Goal: Use online tool/utility: Utilize a website feature to perform a specific function

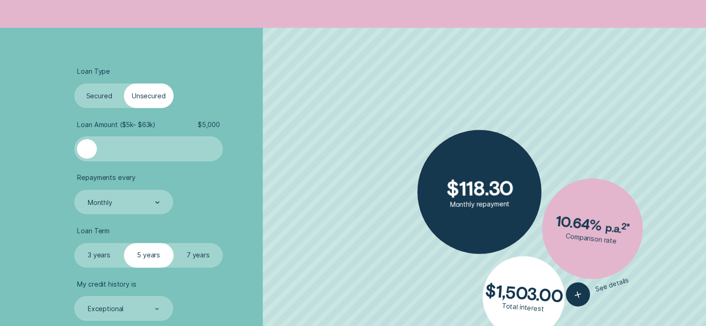
scroll to position [271, 0]
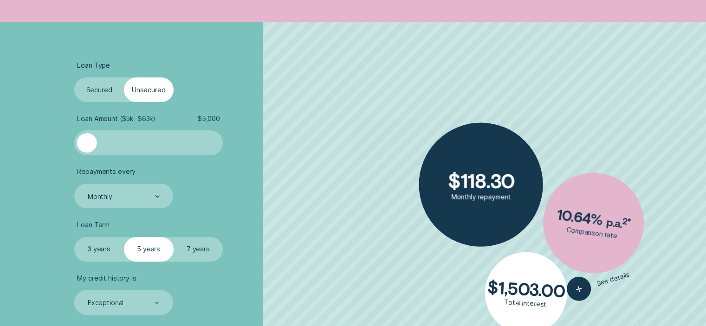
click at [100, 93] on label "Secured" at bounding box center [99, 90] width 50 height 25
click at [74, 78] on input "Secured" at bounding box center [74, 78] width 0 height 0
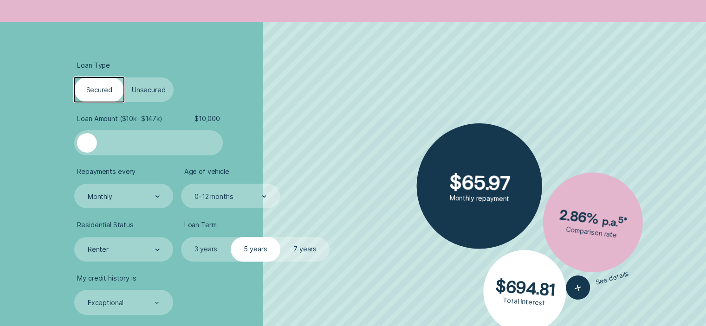
click at [126, 139] on div at bounding box center [149, 143] width 124 height 20
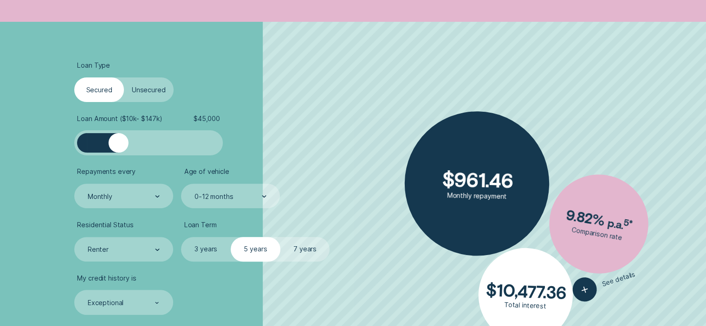
drag, startPoint x: 126, startPoint y: 142, endPoint x: 118, endPoint y: 143, distance: 7.4
click at [118, 143] on div at bounding box center [119, 143] width 20 height 20
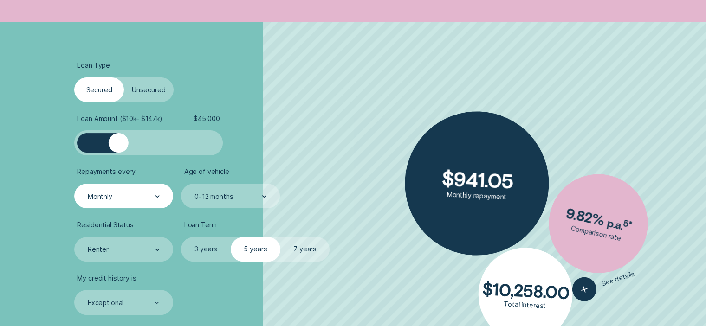
click at [143, 196] on div "Monthly" at bounding box center [123, 196] width 73 height 9
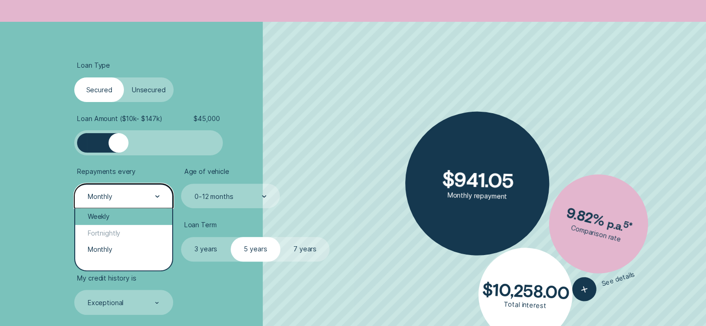
click at [122, 220] on div "Weekly" at bounding box center [123, 216] width 97 height 17
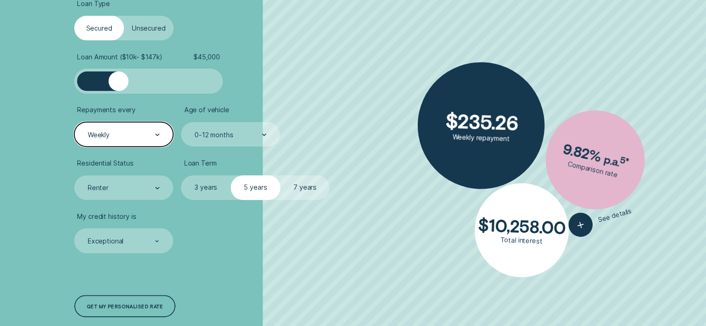
scroll to position [340, 0]
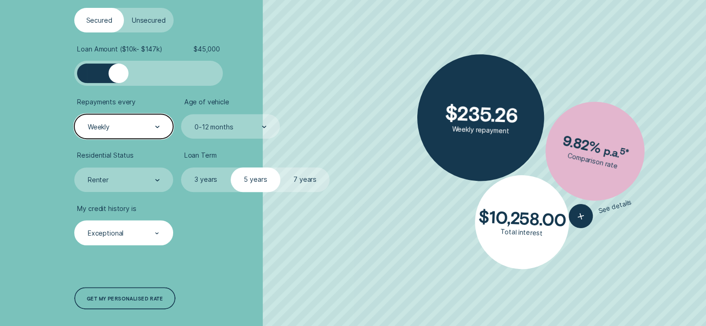
click at [137, 231] on div "Exceptional" at bounding box center [123, 233] width 73 height 9
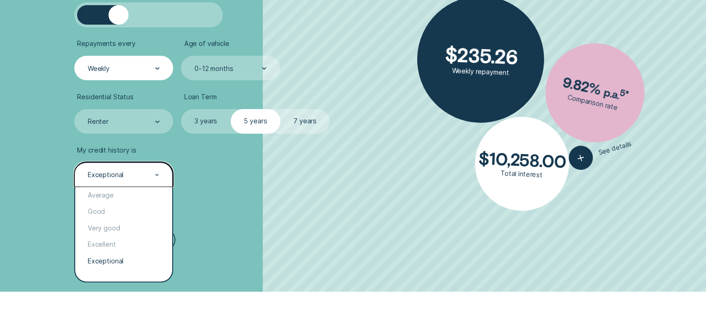
scroll to position [402, 0]
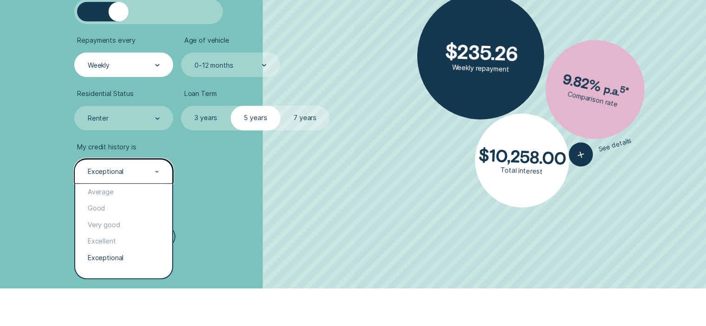
click at [189, 252] on div "Loan Type Select Loan Type Secured Unsecured Loan Amount ( $10k - $147k ) $ 45,…" at bounding box center [188, 89] width 236 height 398
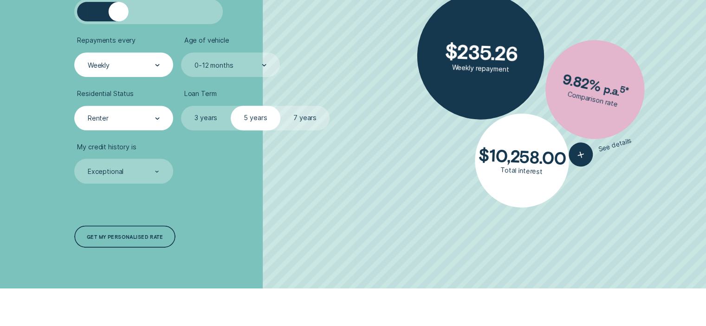
click at [149, 119] on div "Renter" at bounding box center [123, 118] width 73 height 9
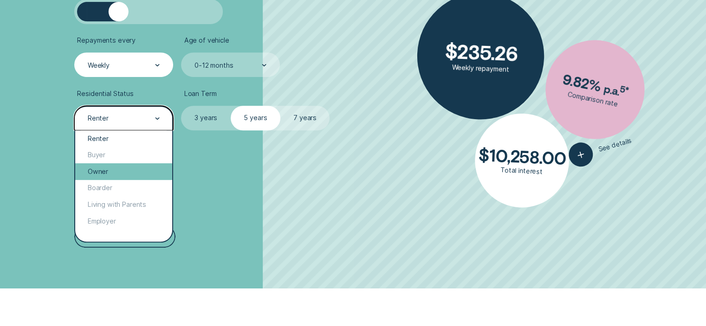
click at [117, 171] on div "Owner" at bounding box center [123, 171] width 97 height 17
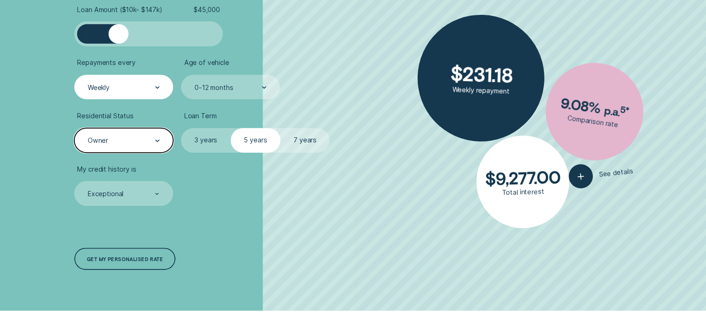
scroll to position [371, 0]
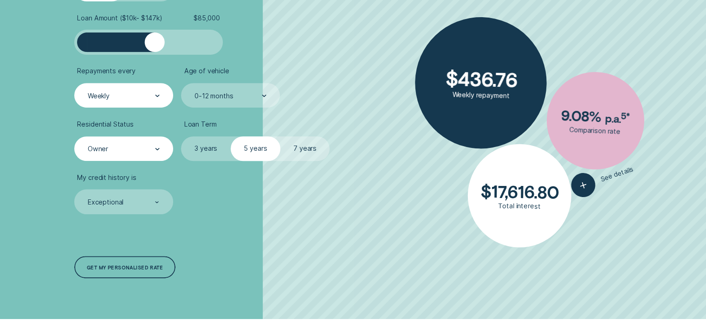
drag, startPoint x: 123, startPoint y: 47, endPoint x: 154, endPoint y: 52, distance: 31.9
click at [154, 52] on div at bounding box center [155, 42] width 20 height 20
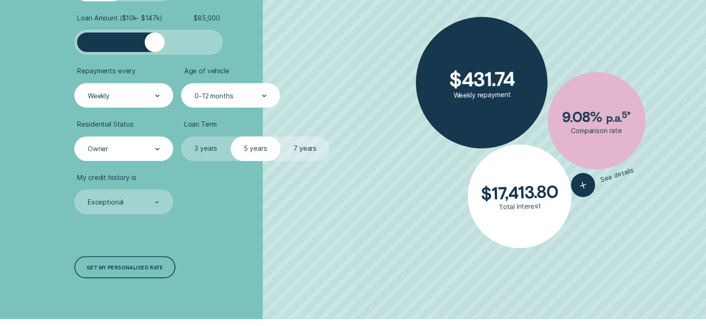
click at [272, 101] on div "0-12 months" at bounding box center [230, 95] width 98 height 25
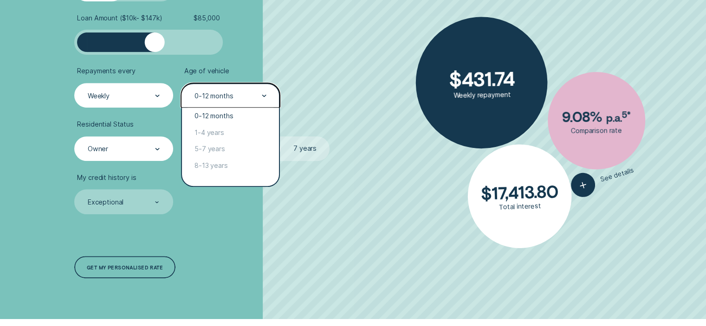
click at [305, 112] on div "Loan Type Select Loan Type Secured Unsecured Loan Amount ( $10k - $147k ) $ 85,…" at bounding box center [188, 120] width 236 height 398
